Goal: Task Accomplishment & Management: Use online tool/utility

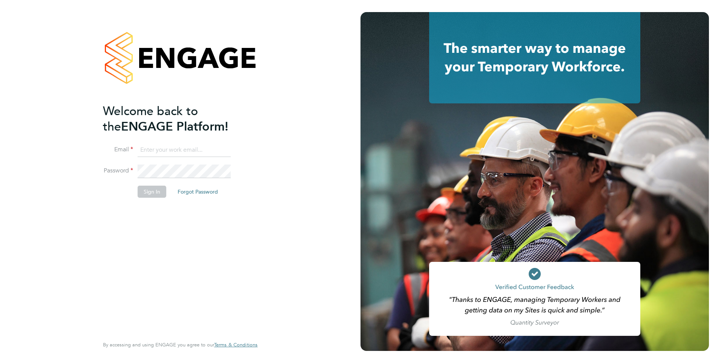
type input "kerry.baker@ncclondon.ac.uk"
click at [142, 191] on button "Sign In" at bounding box center [152, 191] width 29 height 12
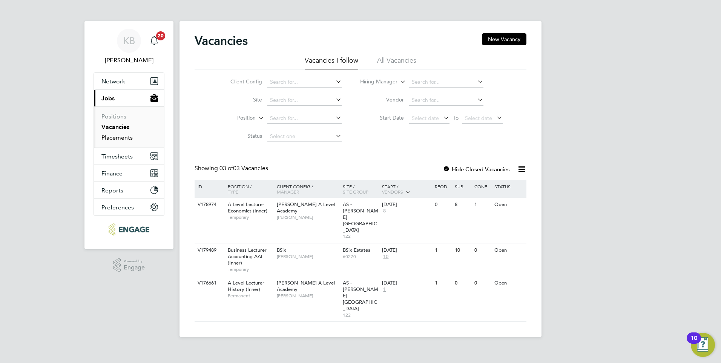
click at [126, 138] on link "Placements" at bounding box center [116, 137] width 31 height 7
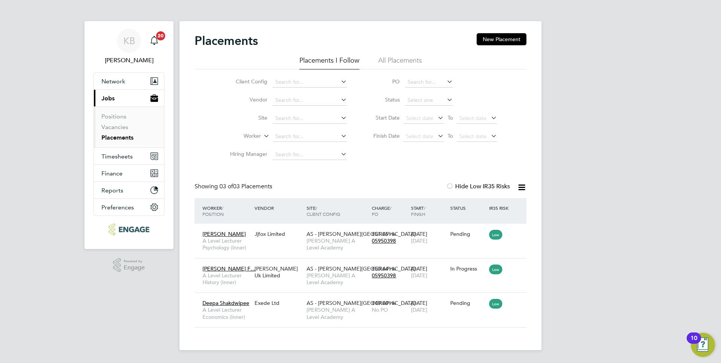
click at [560, 125] on div "KB Kerry Baker Notifications 20 Applications: Network Sites Workers Current pag…" at bounding box center [360, 181] width 721 height 362
click at [122, 153] on span "Timesheets" at bounding box center [116, 156] width 31 height 7
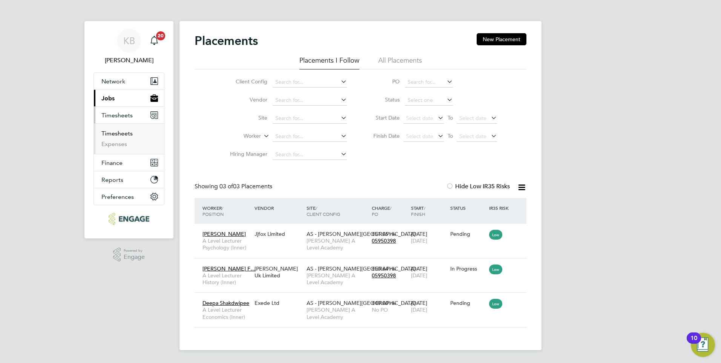
click at [126, 133] on link "Timesheets" at bounding box center [116, 133] width 31 height 7
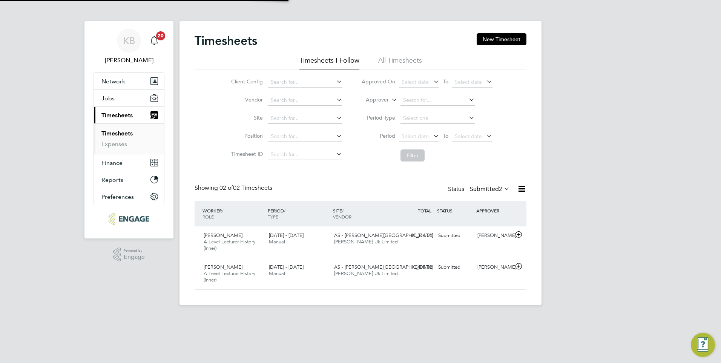
scroll to position [19, 66]
click at [518, 232] on icon at bounding box center [518, 234] width 9 height 6
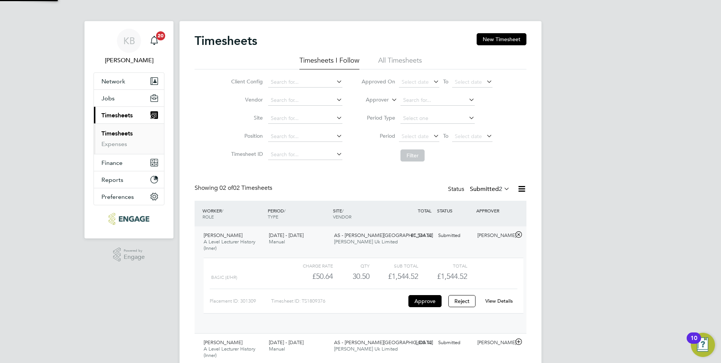
scroll to position [13, 74]
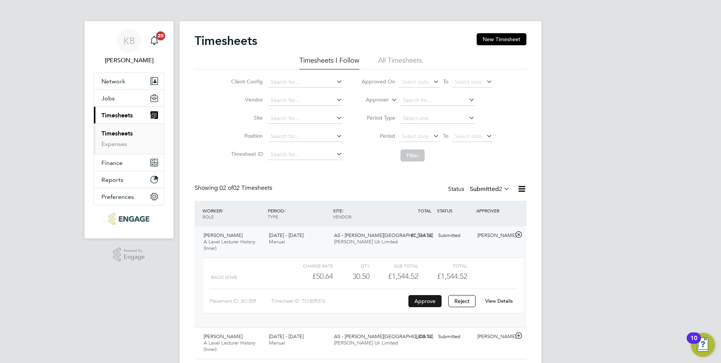
click at [422, 300] on button "Approve" at bounding box center [424, 301] width 33 height 12
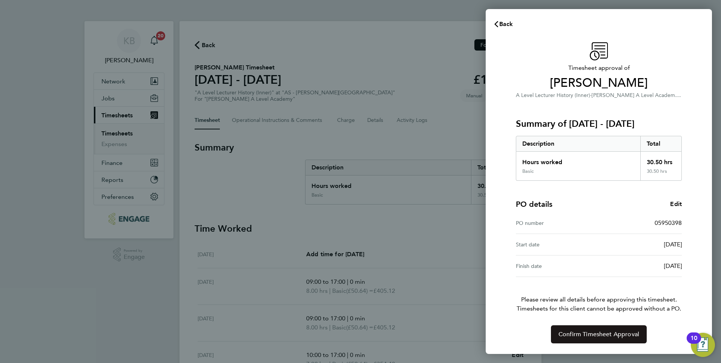
click at [594, 332] on span "Confirm Timesheet Approval" at bounding box center [598, 334] width 81 height 8
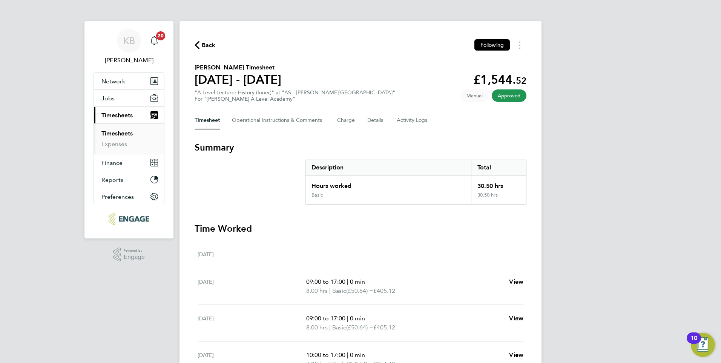
click at [117, 132] on link "Timesheets" at bounding box center [116, 133] width 31 height 7
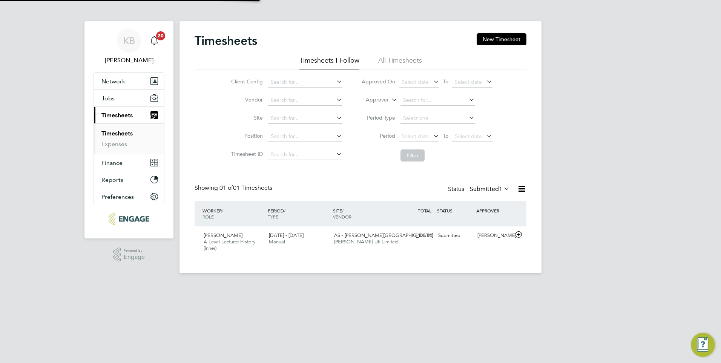
scroll to position [19, 66]
click at [519, 232] on icon at bounding box center [518, 234] width 9 height 6
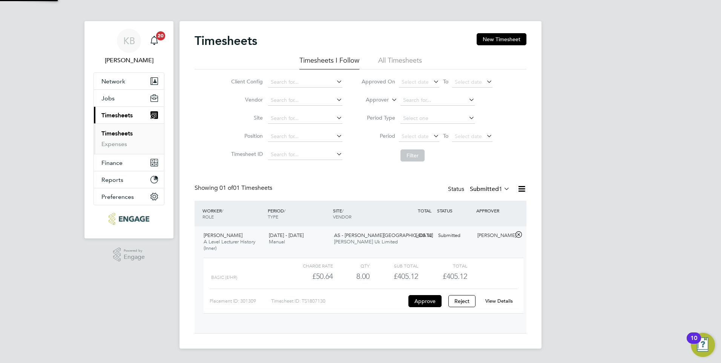
scroll to position [13, 74]
click at [425, 300] on button "Approve" at bounding box center [424, 301] width 33 height 12
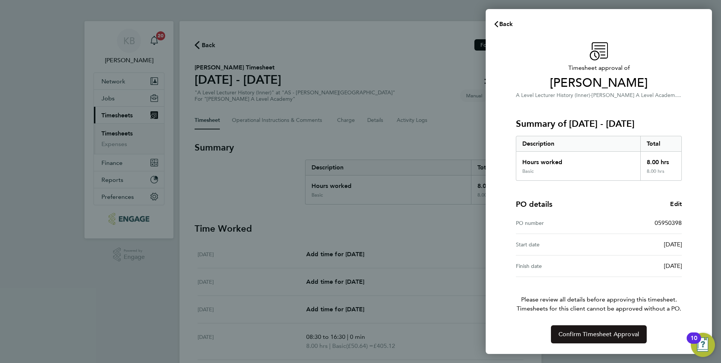
click at [596, 334] on span "Confirm Timesheet Approval" at bounding box center [598, 334] width 81 height 8
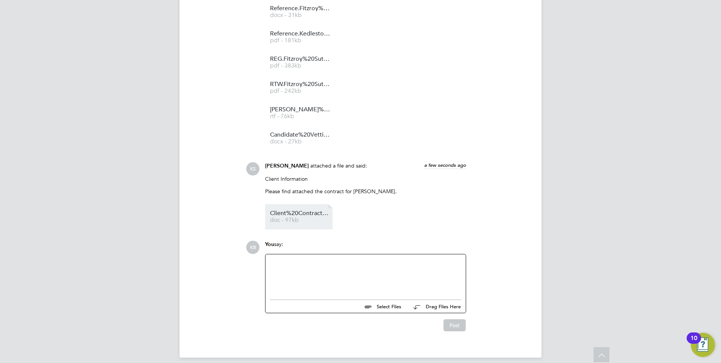
click at [290, 210] on span "Client%20Contract533" at bounding box center [300, 213] width 60 height 6
